Goal: Task Accomplishment & Management: Use online tool/utility

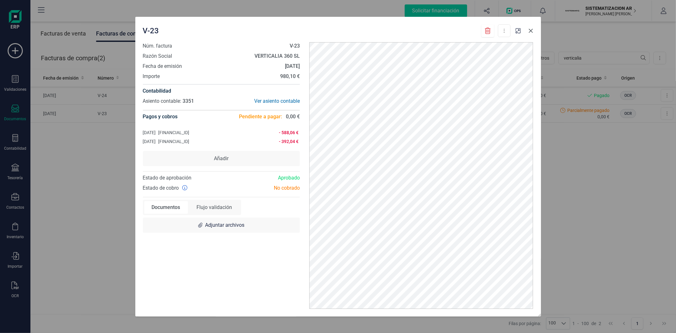
click at [531, 30] on icon "Close" at bounding box center [530, 30] width 5 height 5
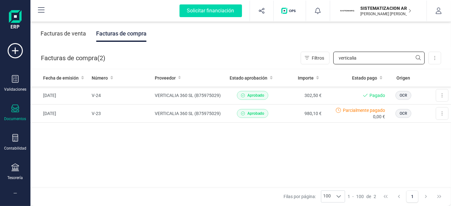
click at [360, 61] on input "verticalia" at bounding box center [378, 58] width 91 height 13
type input "vertical"
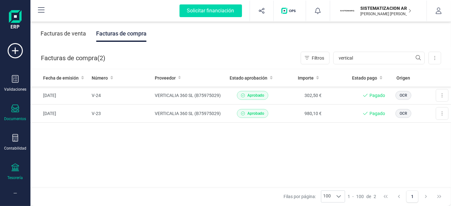
click at [20, 164] on div "Tesorería" at bounding box center [15, 172] width 25 height 17
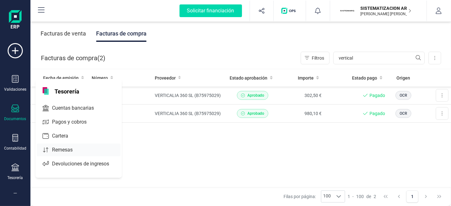
click at [56, 144] on div "Remesas" at bounding box center [79, 150] width 84 height 13
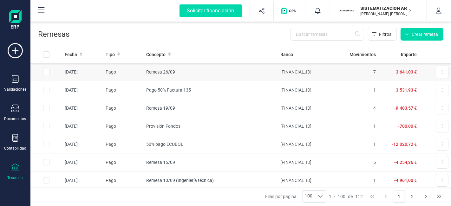
click at [225, 64] on td "Remesa 26/09" at bounding box center [211, 72] width 134 height 18
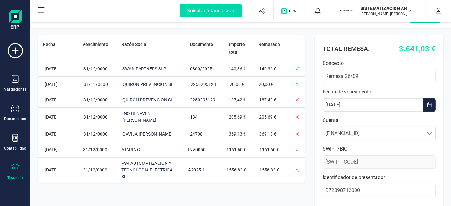
scroll to position [17, 0]
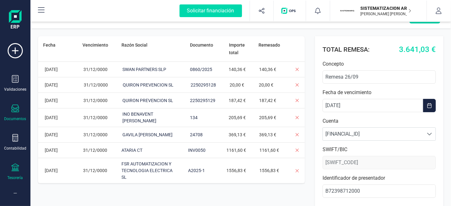
click at [10, 112] on div "Documentos" at bounding box center [15, 113] width 25 height 17
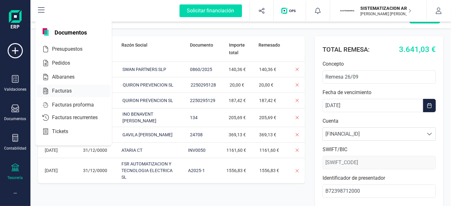
click at [66, 87] on span "Facturas" at bounding box center [66, 91] width 34 height 8
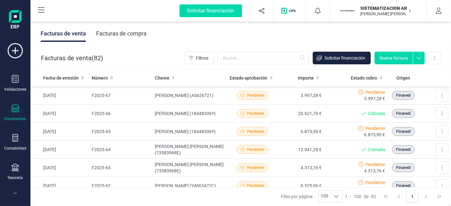
click at [121, 32] on div "Facturas de compra" at bounding box center [121, 33] width 50 height 16
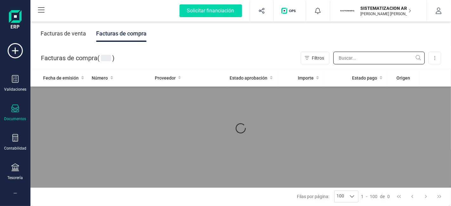
click at [364, 56] on input "text" at bounding box center [378, 58] width 91 height 13
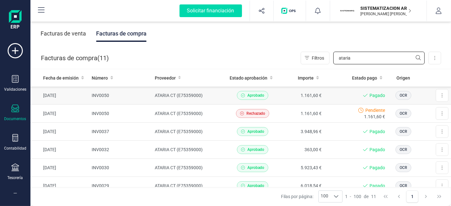
type input "ataria"
click at [284, 96] on td "1.161,60 €" at bounding box center [301, 96] width 46 height 18
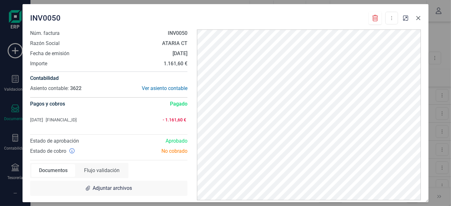
click at [419, 19] on icon "Close" at bounding box center [418, 18] width 4 height 4
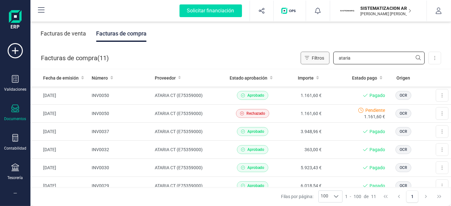
drag, startPoint x: 364, startPoint y: 59, endPoint x: 325, endPoint y: 52, distance: 39.7
click at [325, 52] on div "Filtros ataria" at bounding box center [362, 58] width 124 height 13
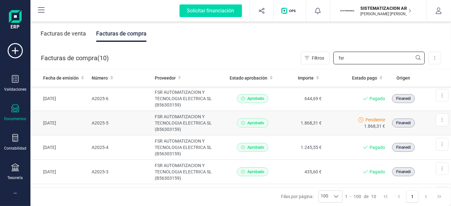
type input "fsr"
click at [286, 119] on td "1.868,31 €" at bounding box center [301, 123] width 46 height 24
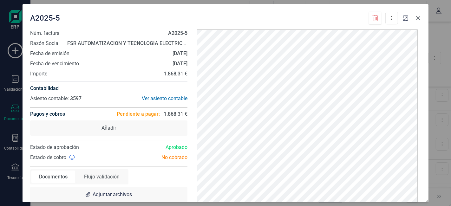
click at [421, 22] on button "Close" at bounding box center [418, 18] width 10 height 10
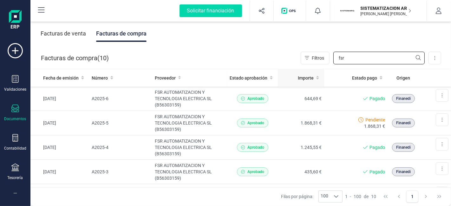
drag, startPoint x: 349, startPoint y: 55, endPoint x: 307, endPoint y: 70, distance: 44.4
click at [307, 70] on div "Facturas de venta Facturas de compra Facturas de compra ( 10 ) Filtros fsr Impo…" at bounding box center [240, 113] width 420 height 186
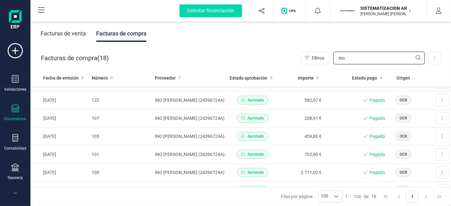
scroll to position [79, 0]
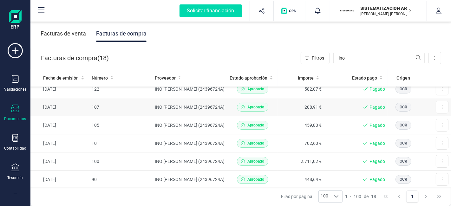
click at [222, 107] on td "INO BENAVENT DOMINGUEZ (24396724A)" at bounding box center [189, 107] width 75 height 18
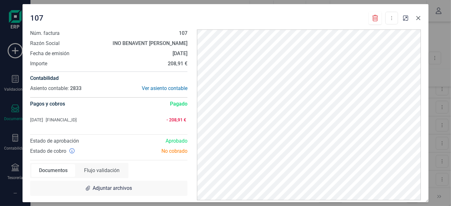
click at [419, 20] on button "Close" at bounding box center [418, 18] width 10 height 10
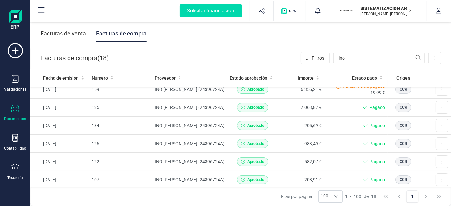
scroll to position [0, 0]
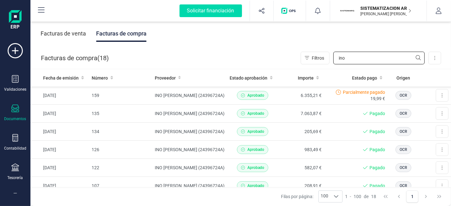
click at [357, 59] on input "ino" at bounding box center [378, 58] width 91 height 13
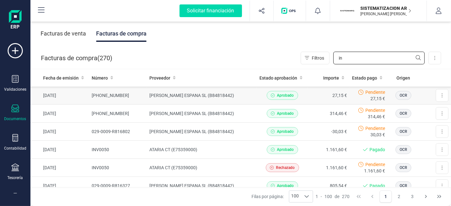
type input "ino"
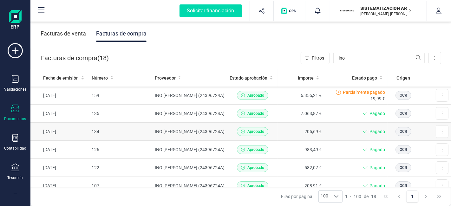
click at [123, 132] on td "134" at bounding box center [120, 132] width 63 height 18
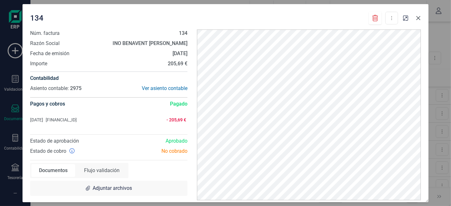
click at [420, 18] on icon "Close" at bounding box center [417, 18] width 5 height 5
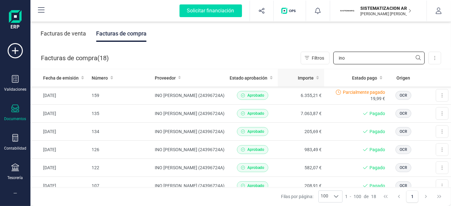
drag, startPoint x: 352, startPoint y: 60, endPoint x: 311, endPoint y: 70, distance: 42.5
click at [311, 70] on div "Facturas de venta Facturas de compra Facturas de compra ( 18 ) Filtros ino Impo…" at bounding box center [240, 113] width 420 height 186
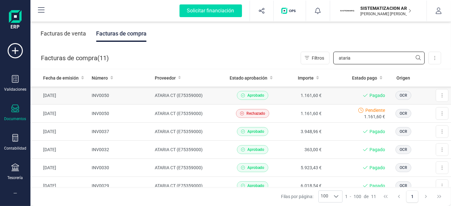
type input "ataria"
click at [205, 97] on td "ATARIA CT (E75359000)" at bounding box center [189, 96] width 75 height 18
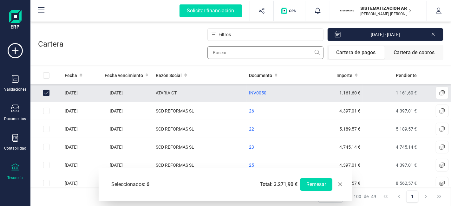
scroll to position [41, 0]
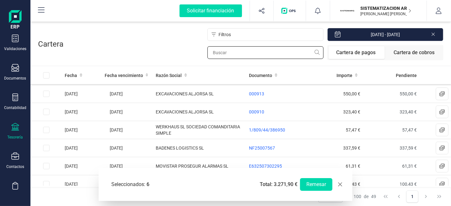
click at [259, 50] on input "text" at bounding box center [265, 52] width 116 height 13
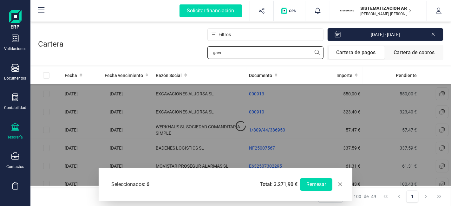
scroll to position [0, 0]
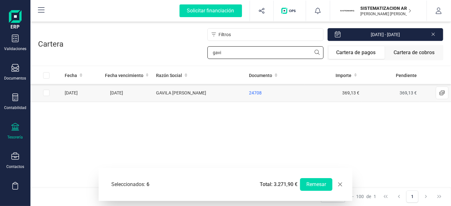
type input "gavi"
click at [45, 91] on input "Row Selected c48c83ee-70d2-4cf5-b785-f0a3e09a58fc" at bounding box center [46, 93] width 6 height 6
checkbox input "true"
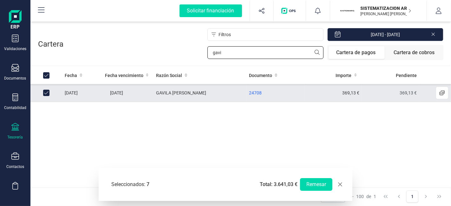
click at [241, 55] on input "gavi" at bounding box center [265, 52] width 116 height 13
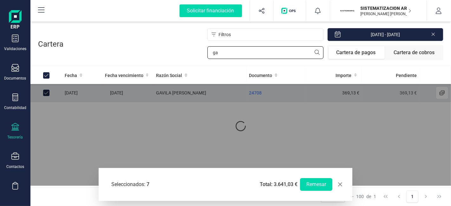
type input "g"
checkbox input "false"
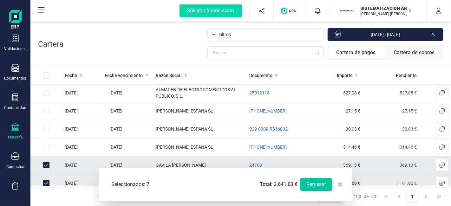
click at [314, 186] on button "Remesar" at bounding box center [316, 184] width 32 height 13
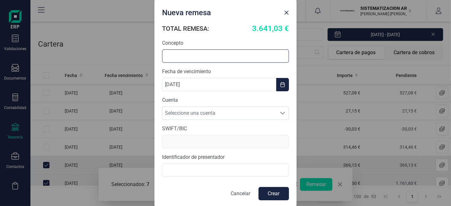
click at [213, 59] on input "text" at bounding box center [225, 55] width 127 height 13
type input "Remesa 26/09"
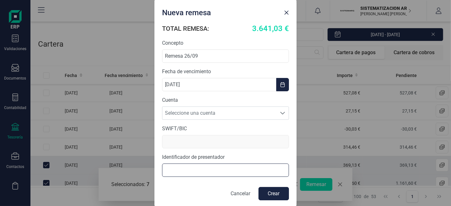
click at [196, 173] on input "text" at bounding box center [225, 170] width 127 height 13
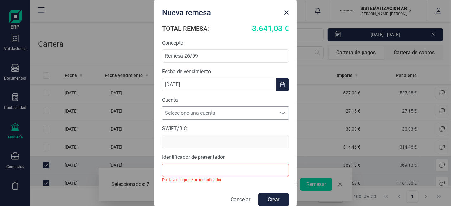
click at [211, 115] on span "Seleccione una cuenta" at bounding box center [219, 113] width 114 height 13
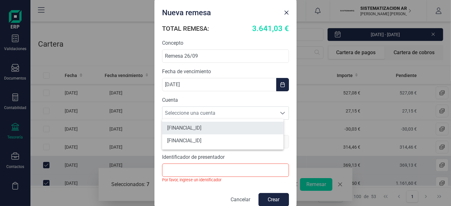
click at [220, 129] on li "ES7301280605600100043345" at bounding box center [222, 128] width 121 height 13
type input "BKBKESMM"
type input "B72398712000"
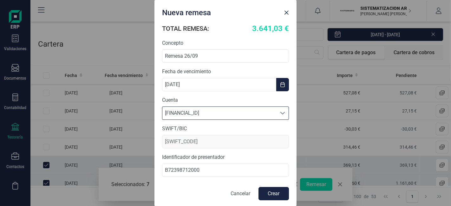
scroll to position [1, 0]
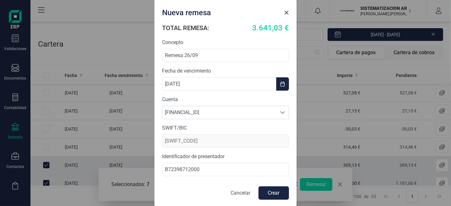
click at [270, 191] on button "Crear" at bounding box center [273, 192] width 30 height 13
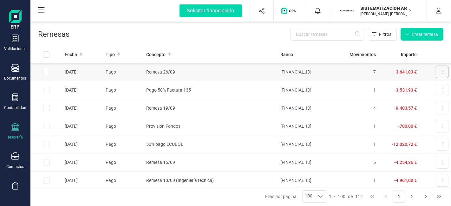
click at [439, 69] on button at bounding box center [441, 72] width 13 height 13
click at [405, 87] on span "Descargar documento" at bounding box center [421, 87] width 44 height 6
click at [441, 72] on icon at bounding box center [441, 71] width 1 height 5
click at [330, 73] on td "ES7301280605600100043345" at bounding box center [308, 72] width 60 height 18
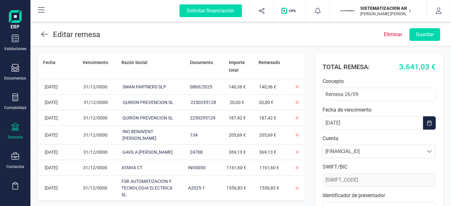
click at [47, 33] on icon at bounding box center [44, 34] width 7 height 8
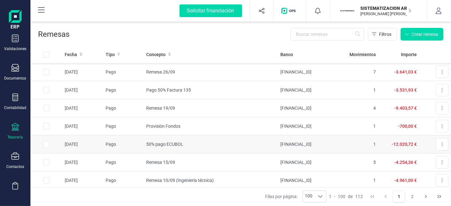
scroll to position [6, 0]
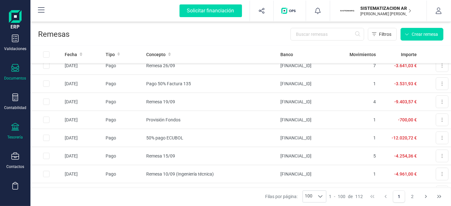
click at [15, 67] on icon at bounding box center [15, 68] width 8 height 8
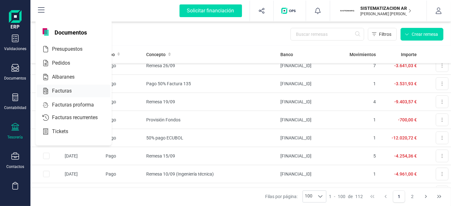
click at [73, 92] on div at bounding box center [77, 91] width 11 height 8
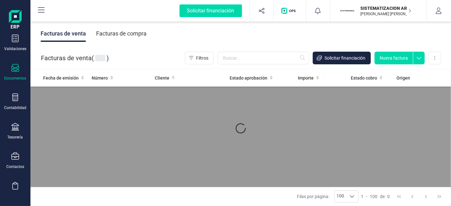
click at [124, 31] on div "Facturas de compra" at bounding box center [121, 33] width 50 height 16
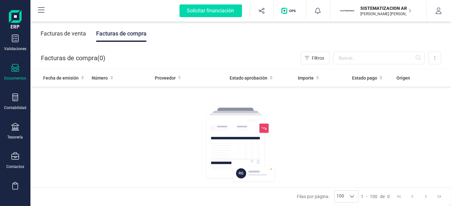
click at [122, 35] on div "Facturas de compra" at bounding box center [121, 33] width 50 height 16
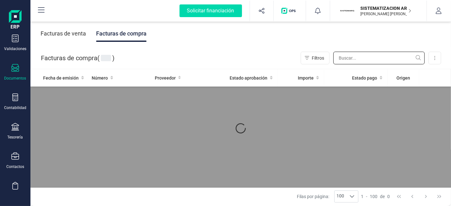
click at [340, 52] on input "text" at bounding box center [378, 58] width 91 height 13
click at [346, 55] on input "text" at bounding box center [378, 58] width 91 height 13
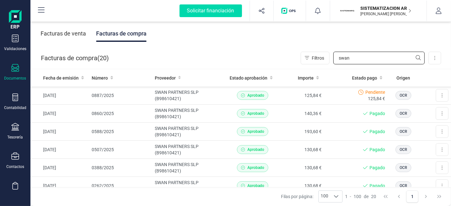
type input "swan"
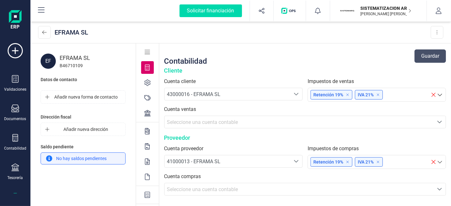
scroll to position [38, 0]
